Goal: Task Accomplishment & Management: Manage account settings

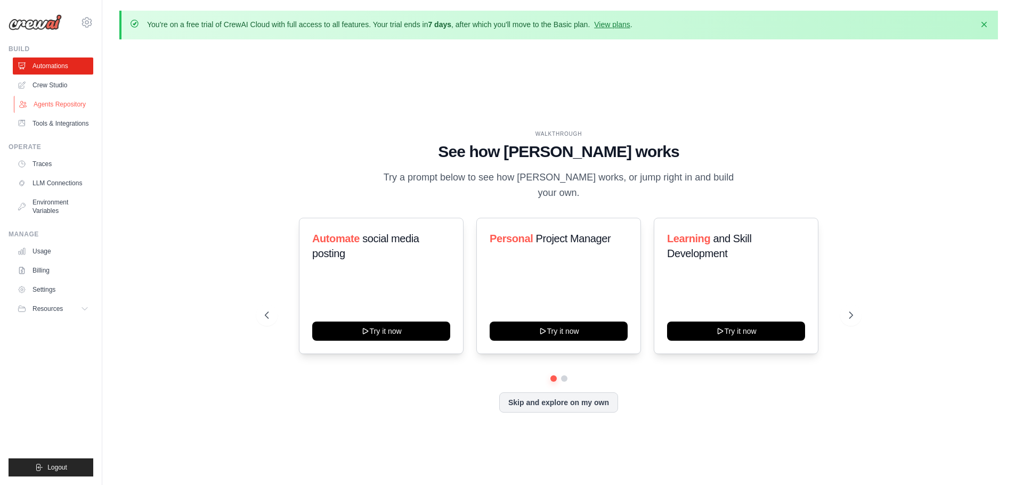
click at [58, 98] on link "Agents Repository" at bounding box center [54, 104] width 80 height 17
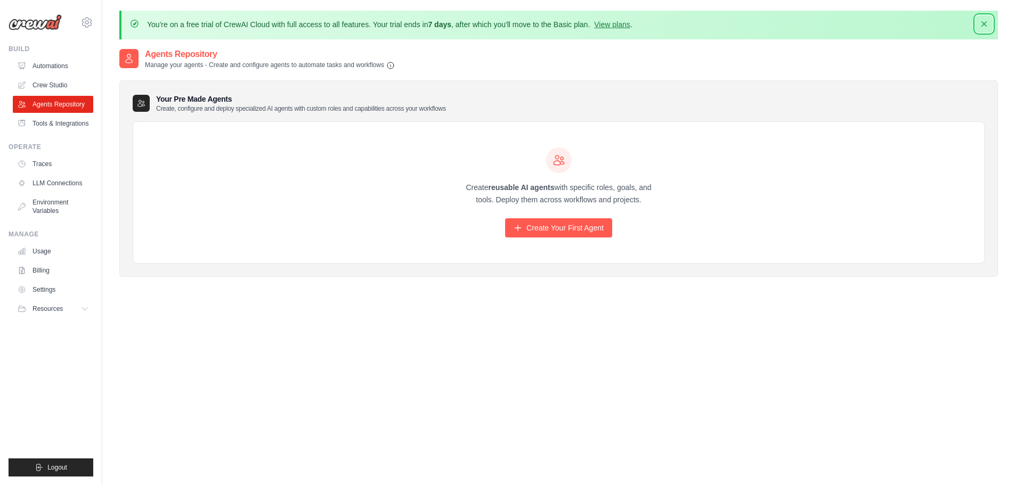
click at [982, 23] on icon "button" at bounding box center [984, 24] width 11 height 11
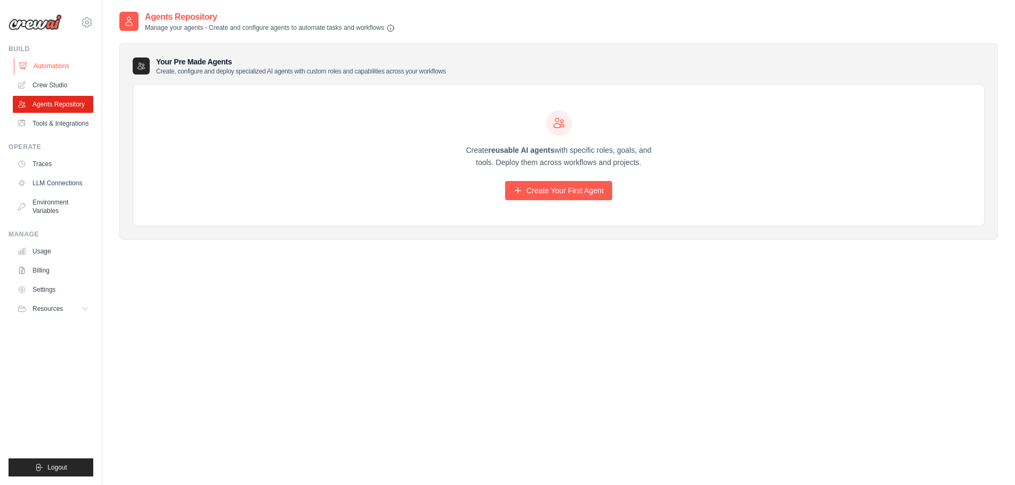
click at [59, 61] on link "Automations" at bounding box center [54, 66] width 80 height 17
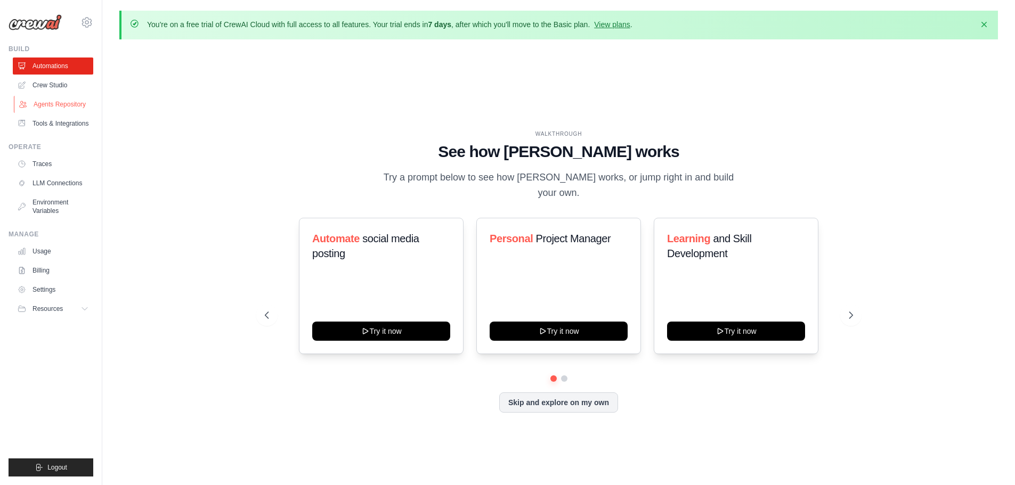
click at [63, 100] on link "Agents Repository" at bounding box center [54, 104] width 80 height 17
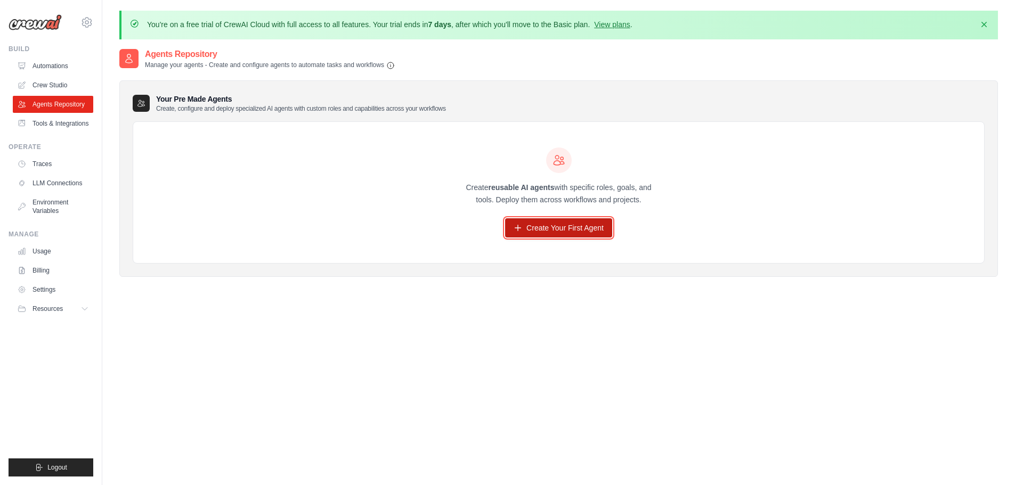
click at [540, 231] on link "Create Your First Agent" at bounding box center [558, 227] width 107 height 19
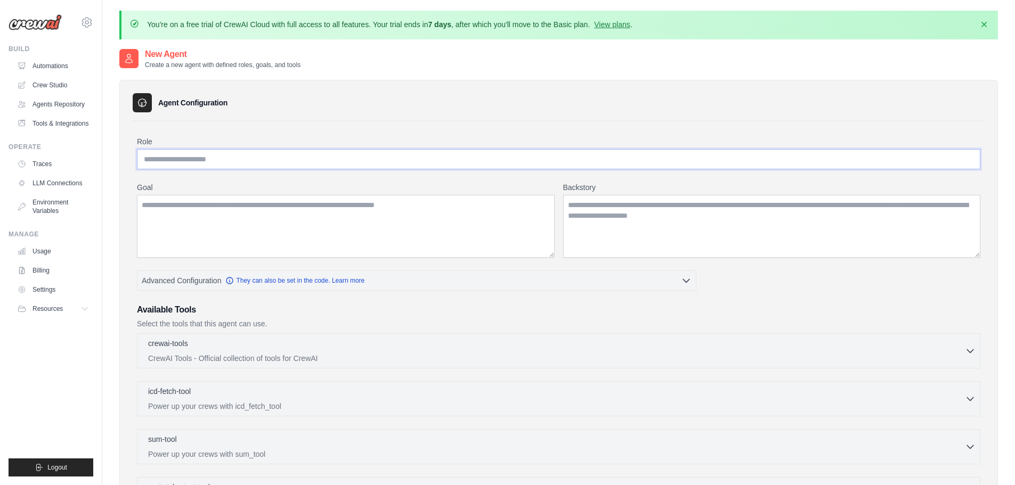
click at [364, 163] on input "Role" at bounding box center [559, 159] width 844 height 20
type input "**********"
click at [971, 351] on icon "button" at bounding box center [970, 350] width 11 height 11
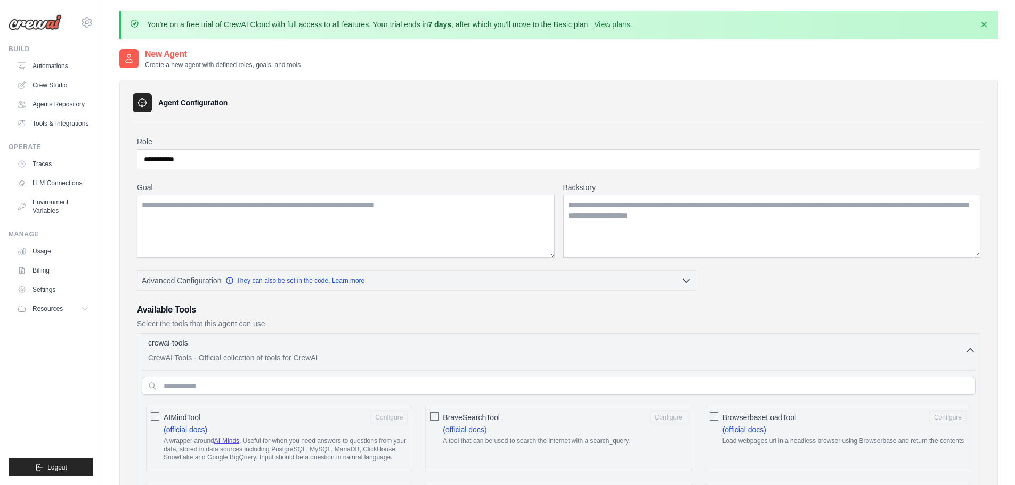
click at [971, 351] on icon "button" at bounding box center [970, 350] width 11 height 11
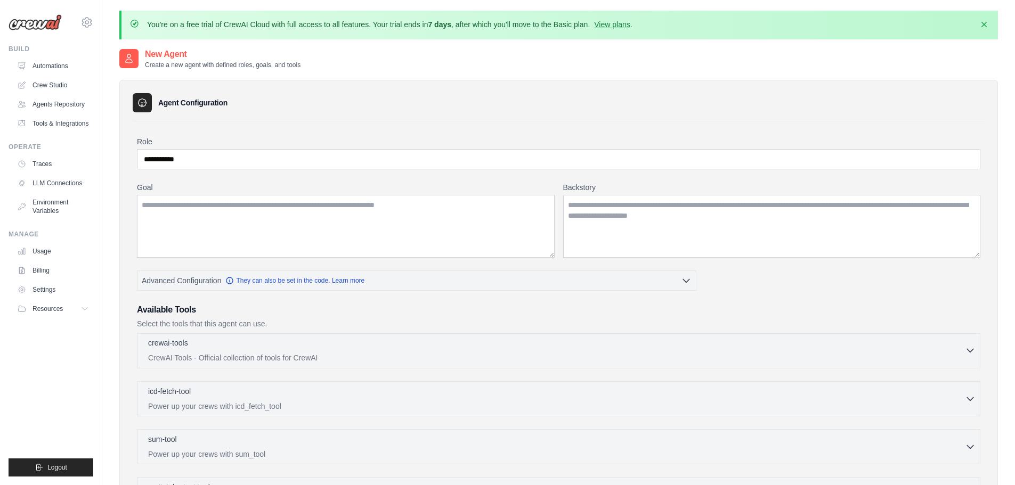
click at [971, 351] on icon "button" at bounding box center [970, 350] width 11 height 11
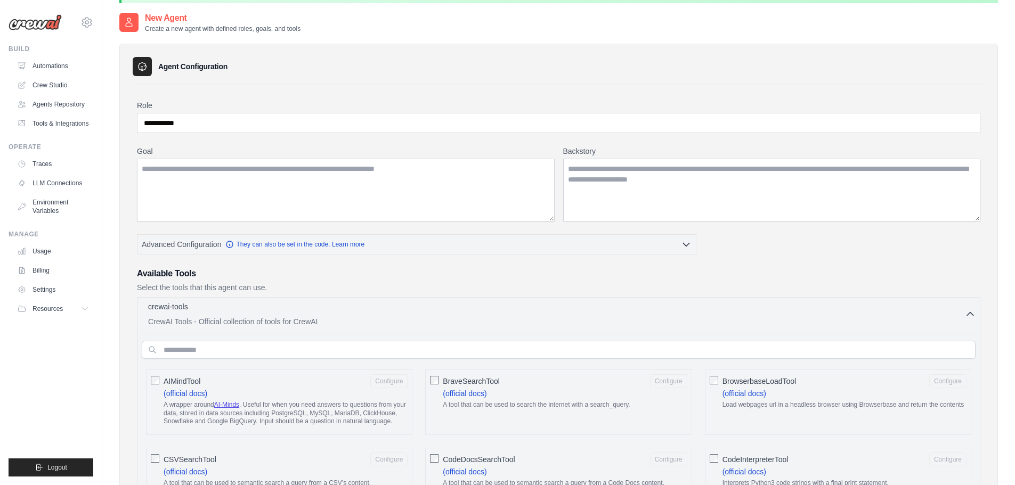
scroll to position [53, 0]
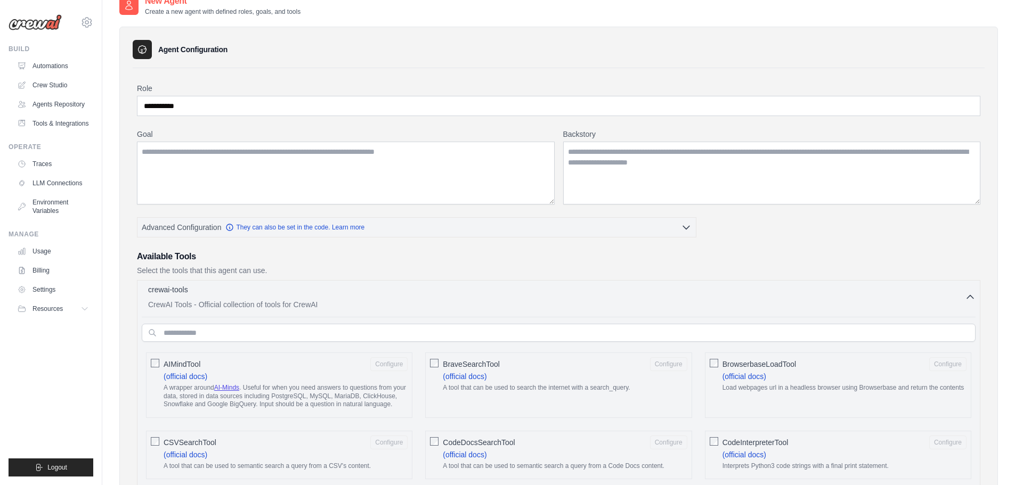
click at [972, 298] on icon "button" at bounding box center [970, 297] width 11 height 11
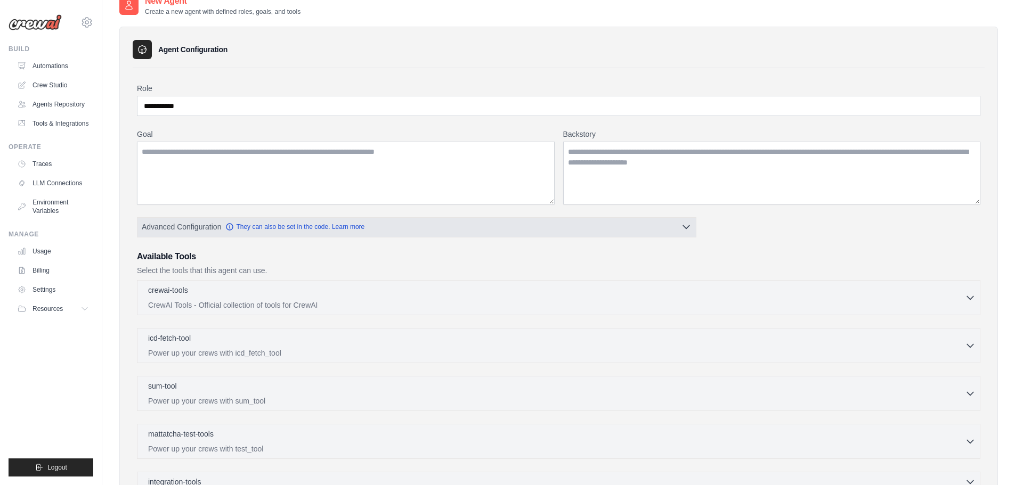
click at [690, 231] on icon "button" at bounding box center [686, 227] width 11 height 11
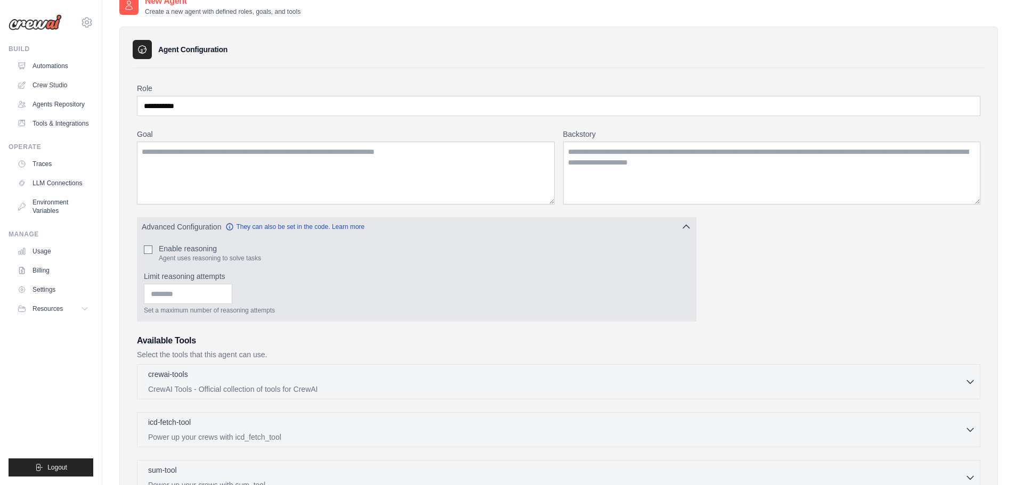
click at [690, 231] on icon "button" at bounding box center [686, 227] width 11 height 11
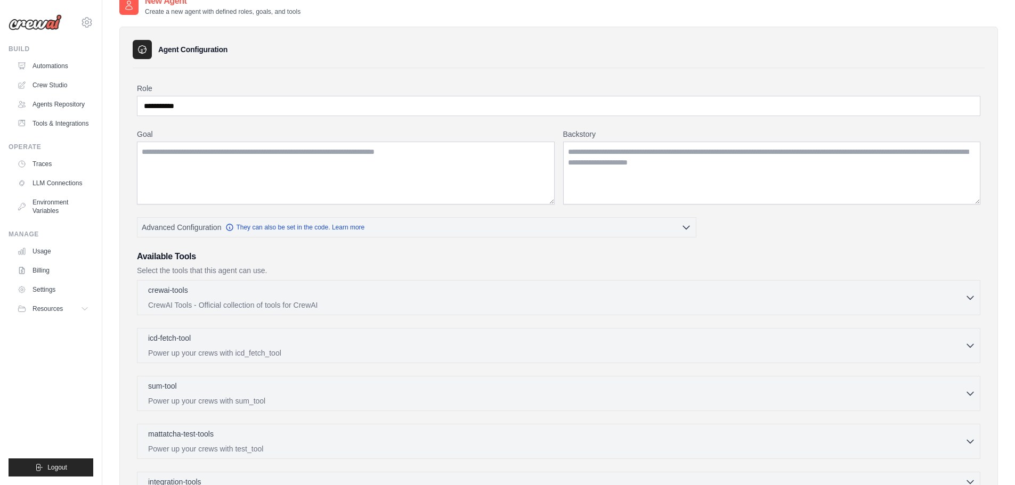
scroll to position [0, 0]
